Goal: Transaction & Acquisition: Register for event/course

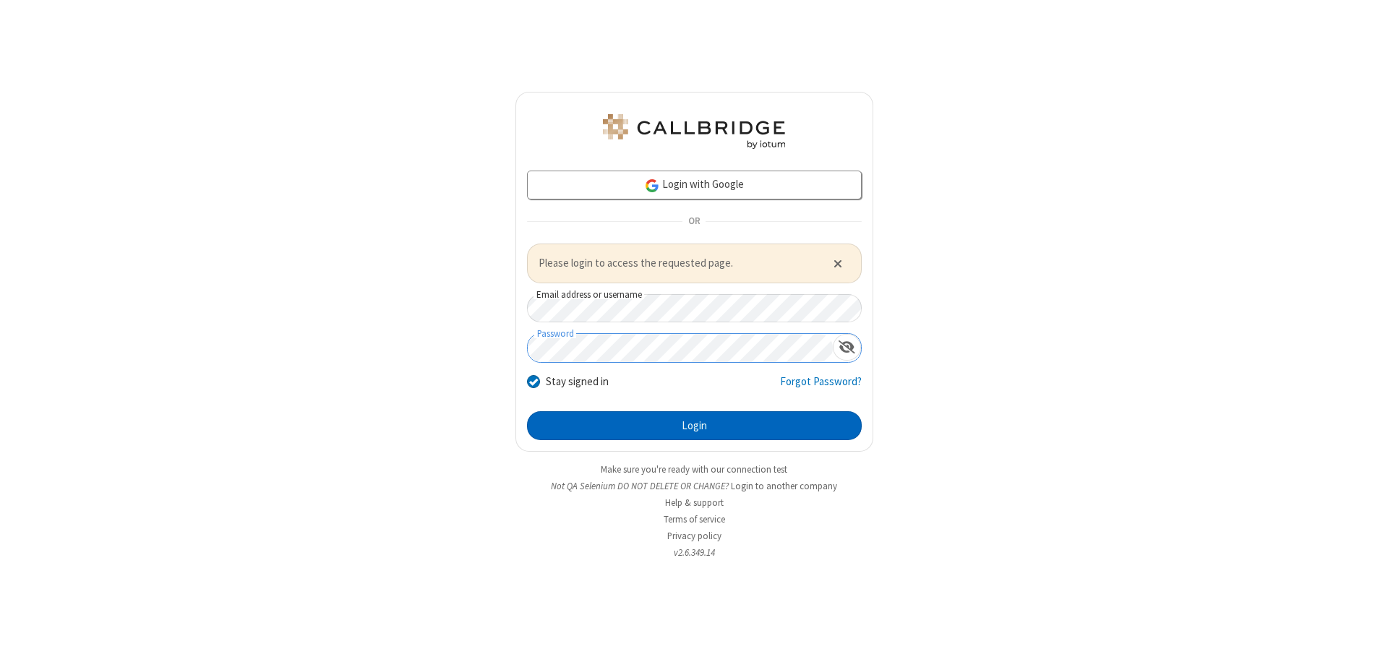
click at [694, 425] on button "Login" at bounding box center [694, 425] width 335 height 29
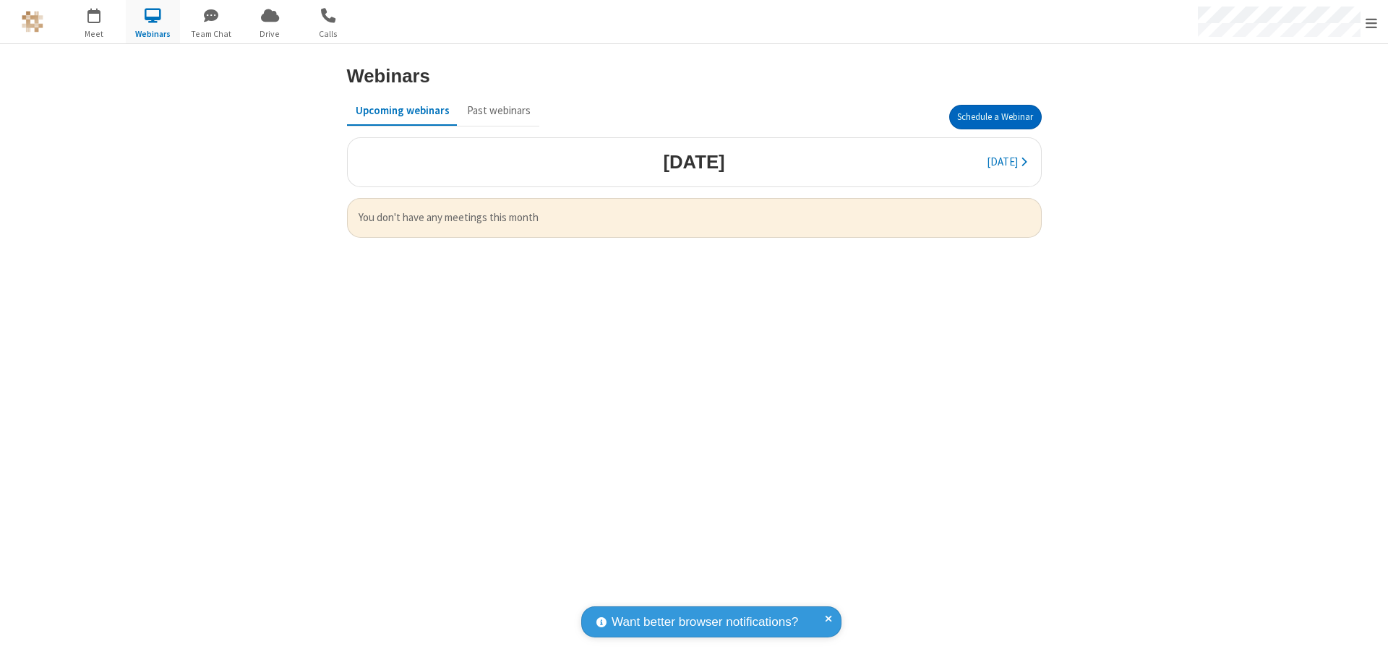
click at [995, 117] on button "Schedule a Webinar" at bounding box center [995, 117] width 93 height 25
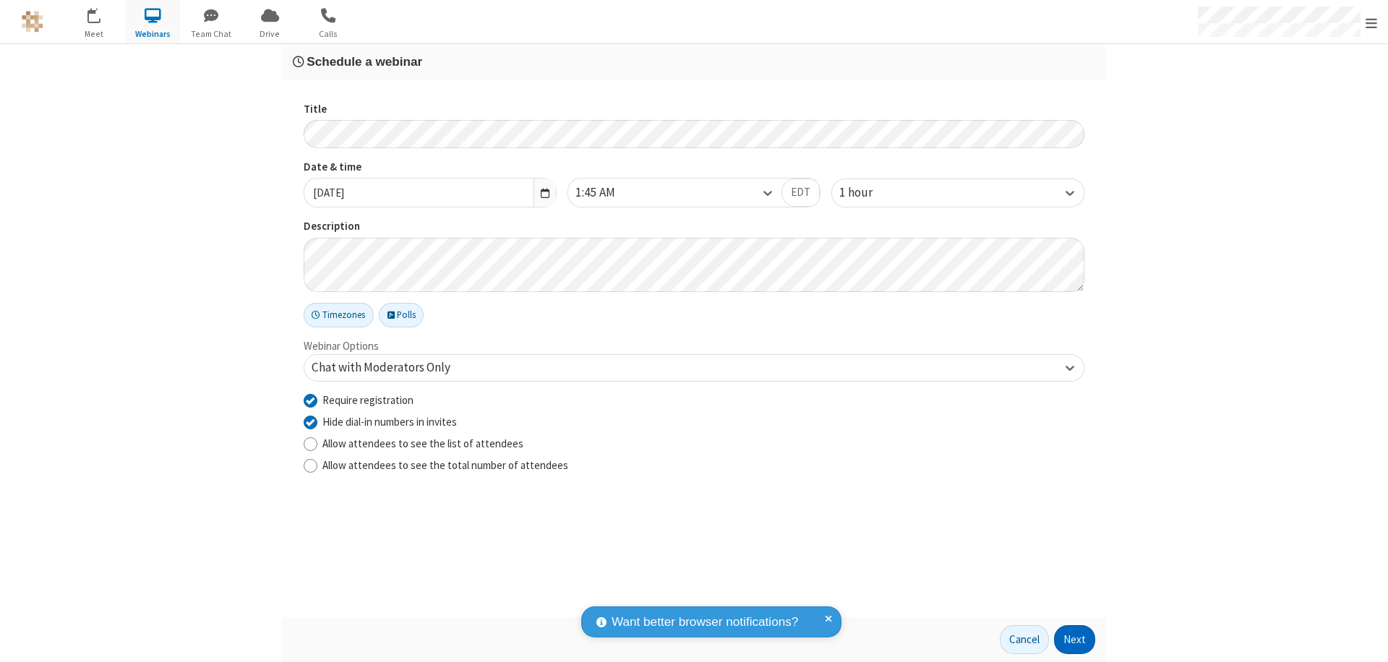
click at [1075, 640] on button "Next" at bounding box center [1074, 639] width 41 height 29
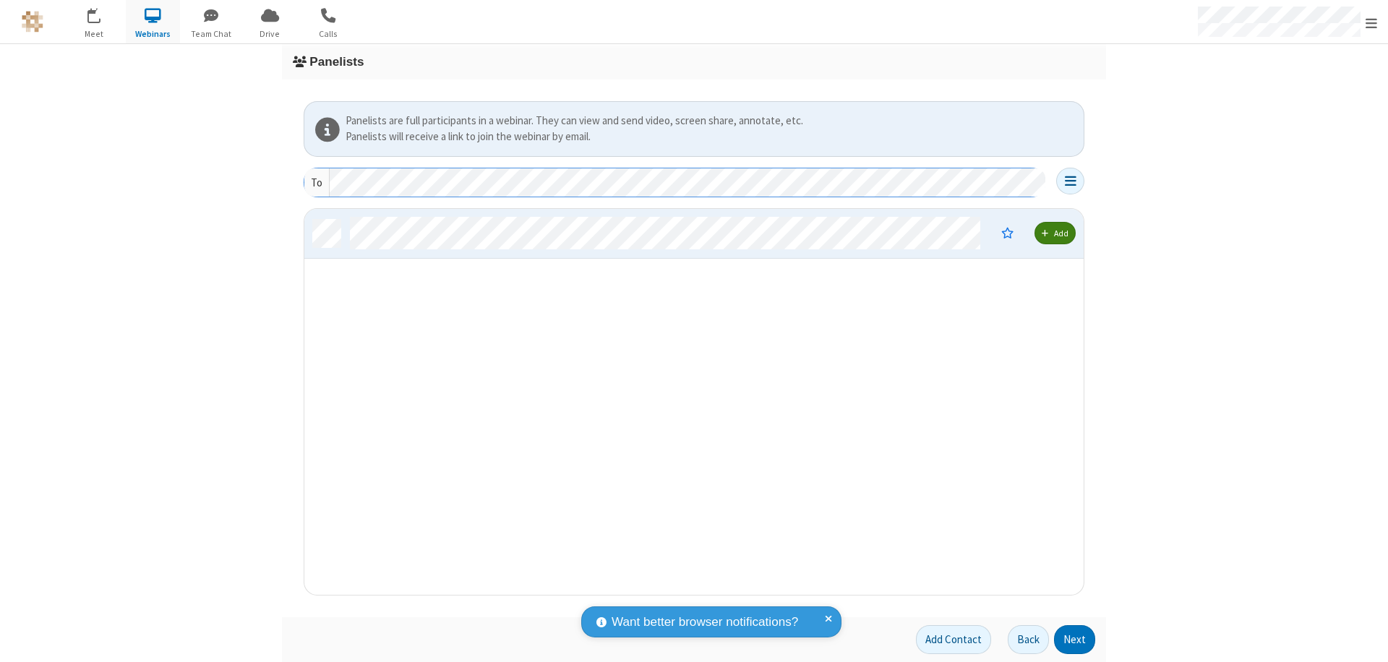
scroll to position [375, 768]
click at [1075, 640] on button "Next" at bounding box center [1074, 639] width 41 height 29
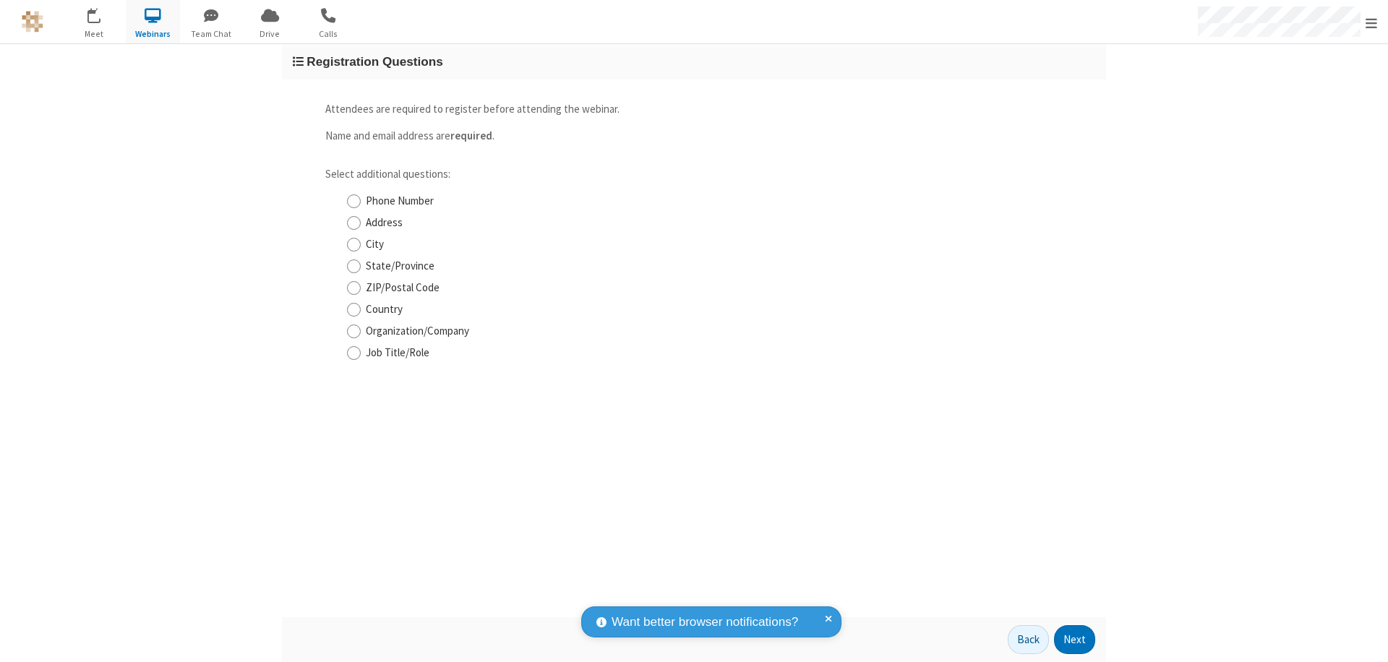
click at [353, 201] on input "Phone Number" at bounding box center [354, 201] width 14 height 15
checkbox input "true"
click at [1075, 640] on button "Next" at bounding box center [1074, 639] width 41 height 29
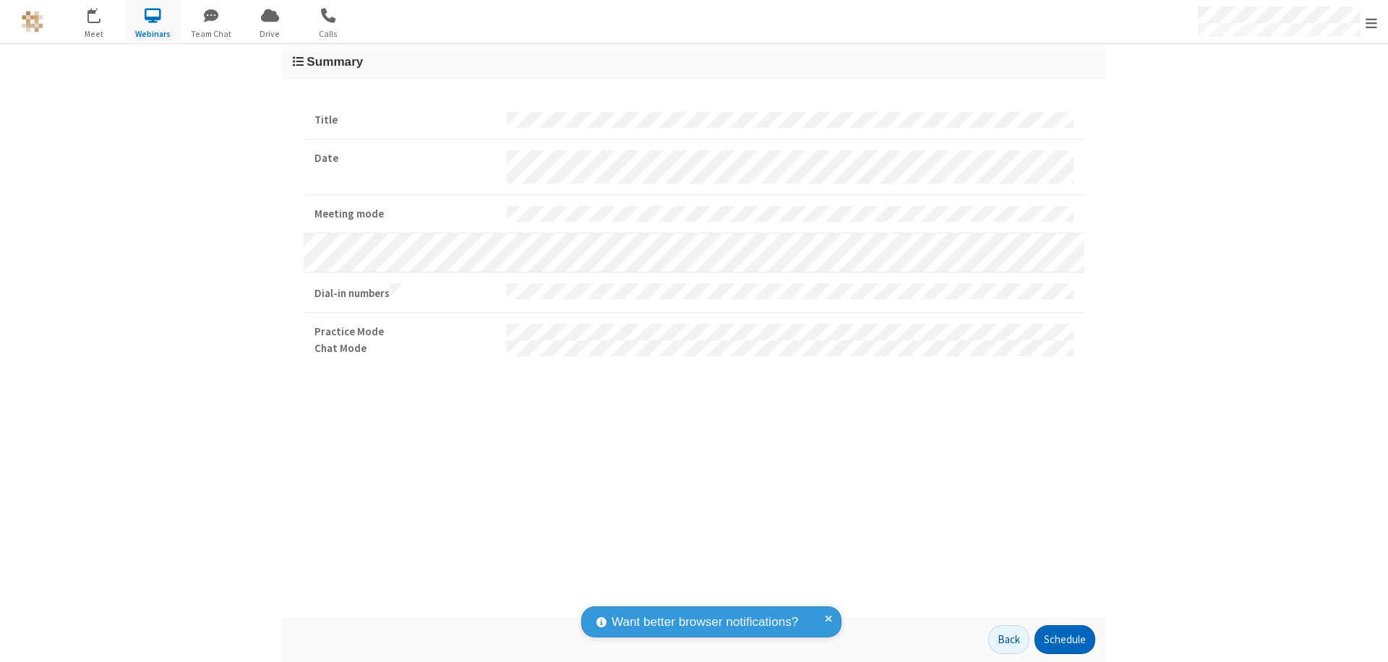
click at [1064, 640] on button "Schedule" at bounding box center [1064, 639] width 61 height 29
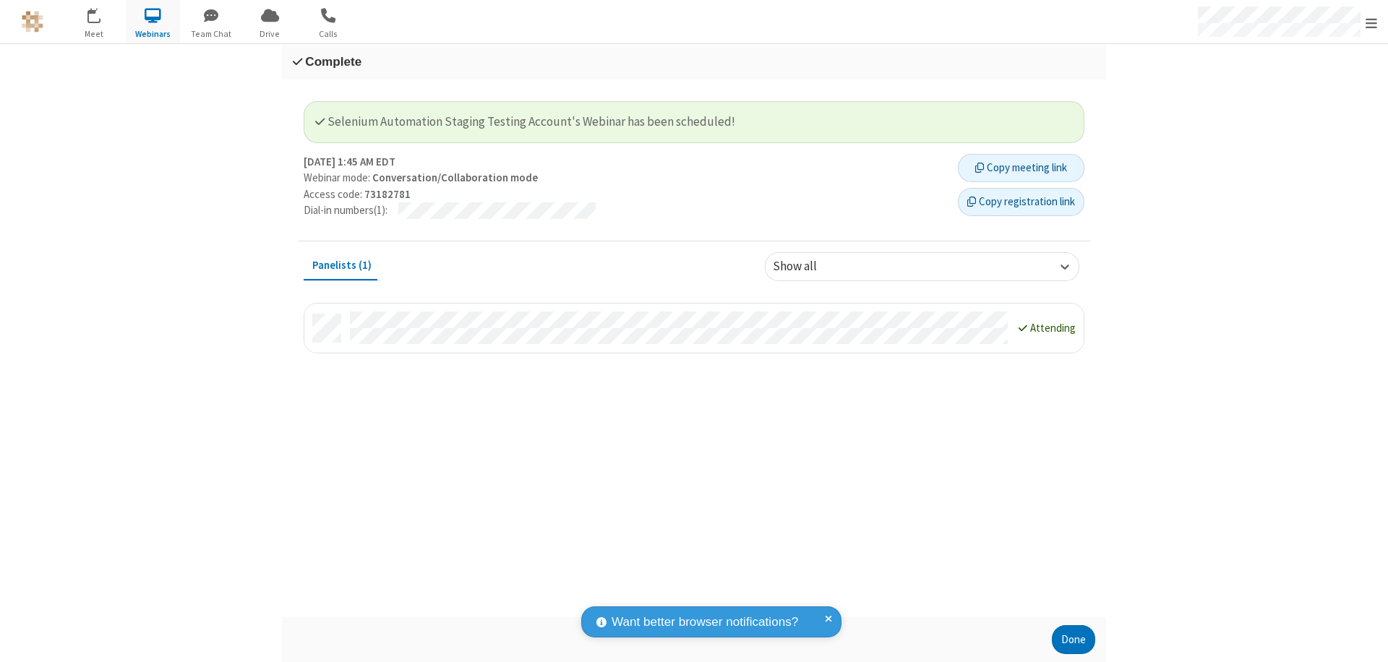
click at [1021, 202] on button "Copy registration link" at bounding box center [1021, 202] width 126 height 29
click at [1073, 640] on button "Done" at bounding box center [1073, 639] width 43 height 29
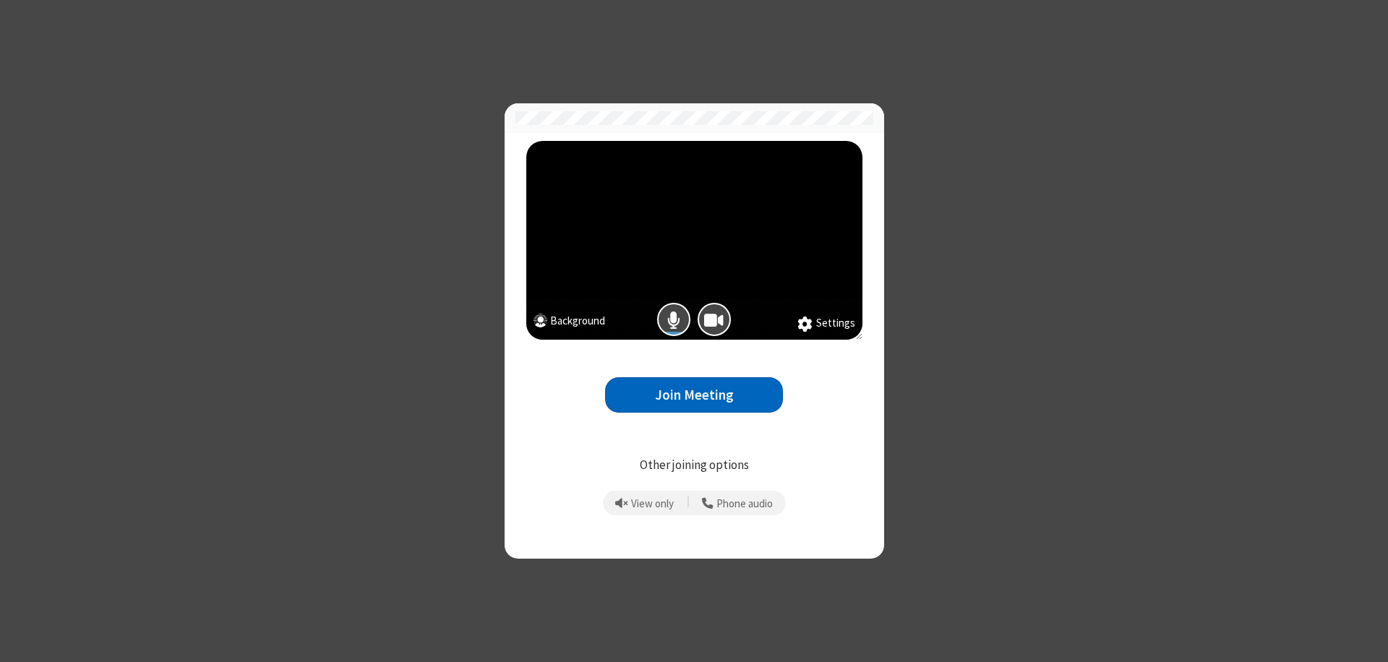
click at [694, 395] on button "Join Meeting" at bounding box center [694, 394] width 178 height 35
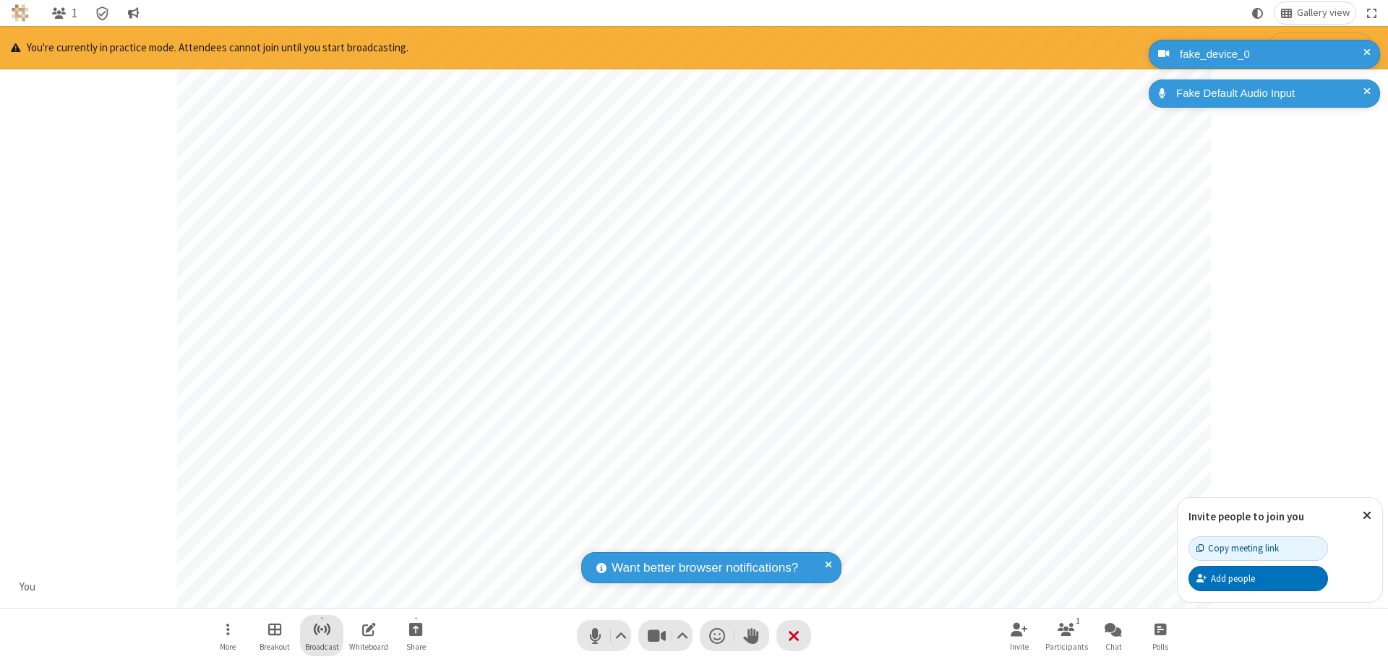
click at [321, 629] on span "Start broadcast" at bounding box center [322, 629] width 18 height 18
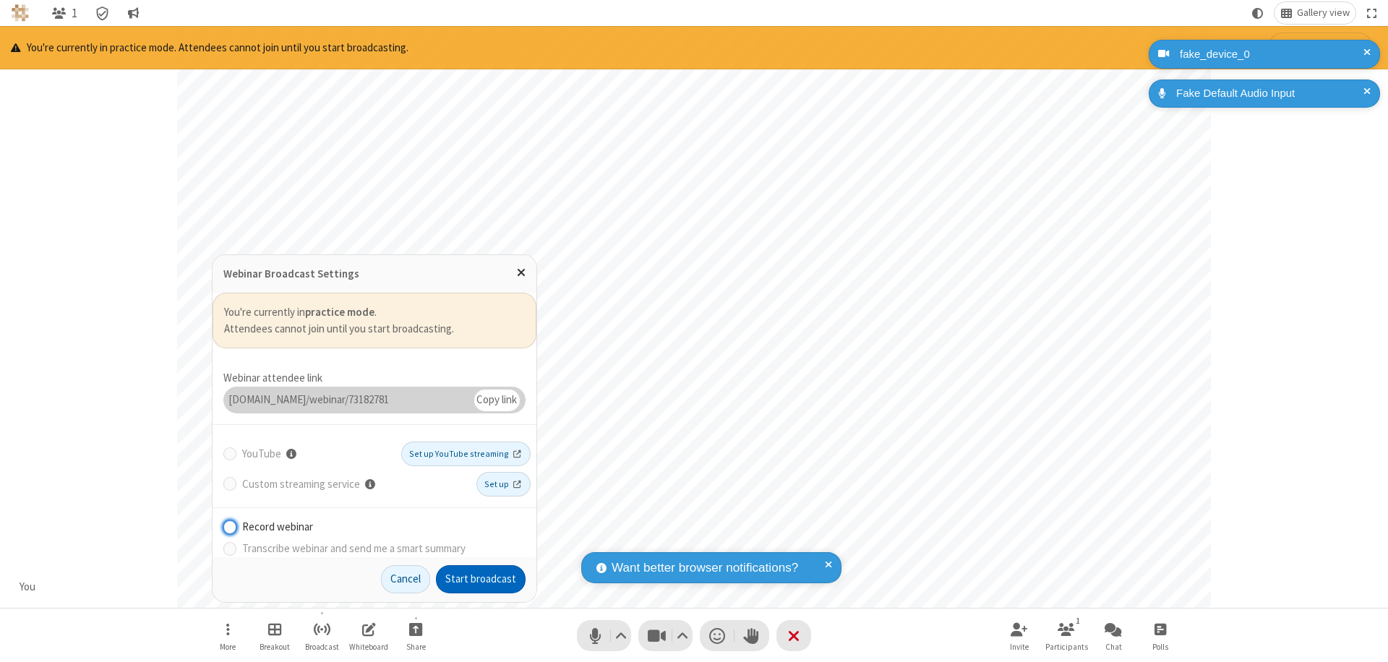
click at [481, 579] on button "Start broadcast" at bounding box center [481, 579] width 90 height 29
